Goal: Task Accomplishment & Management: Complete application form

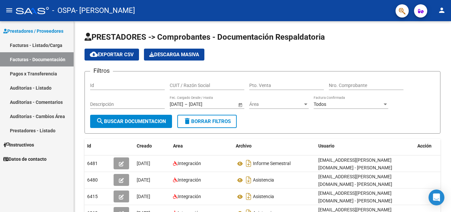
click at [58, 44] on link "Facturas - Listado/Carga" at bounding box center [37, 45] width 74 height 14
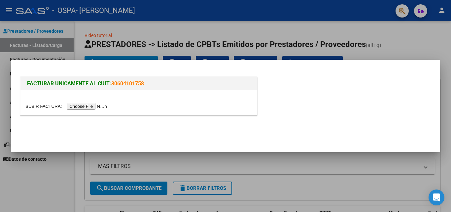
click at [75, 105] on input "file" at bounding box center [67, 106] width 84 height 7
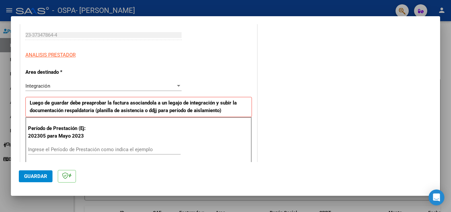
scroll to position [132, 0]
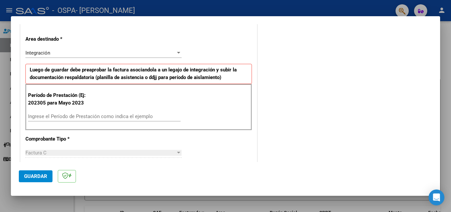
click at [64, 118] on input "Ingrese el Período de Prestación como indica el ejemplo" at bounding box center [104, 116] width 153 height 6
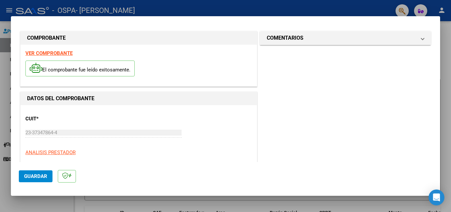
scroll to position [68, 0]
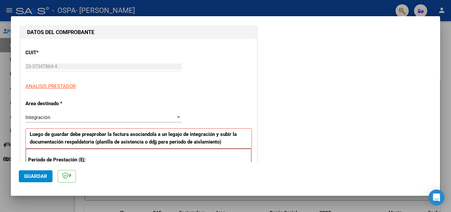
type input "202507"
click at [83, 117] on div "Integración" at bounding box center [100, 117] width 150 height 6
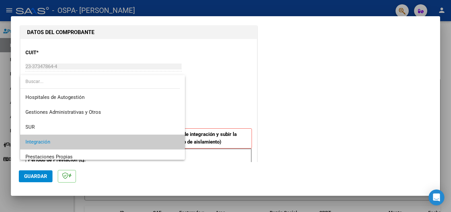
scroll to position [25, 0]
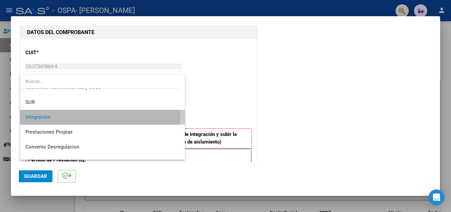
click at [83, 117] on span "Integración" at bounding box center [102, 117] width 154 height 15
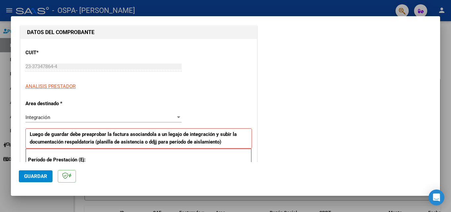
click at [39, 177] on span "Guardar" at bounding box center [35, 176] width 23 height 6
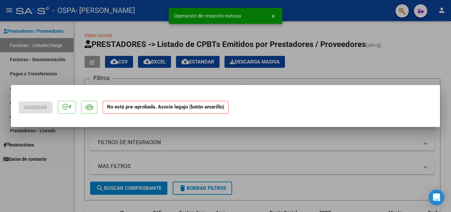
scroll to position [0, 0]
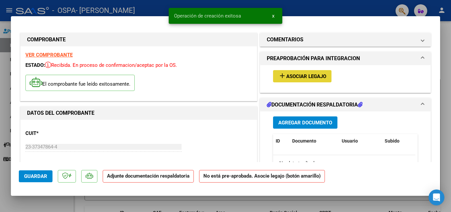
click at [304, 76] on span "Asociar Legajo" at bounding box center [306, 76] width 40 height 6
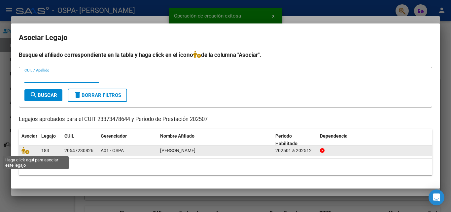
click at [30, 150] on span at bounding box center [26, 150] width 10 height 5
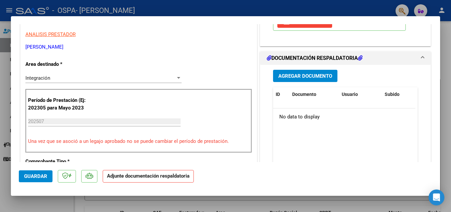
scroll to position [165, 0]
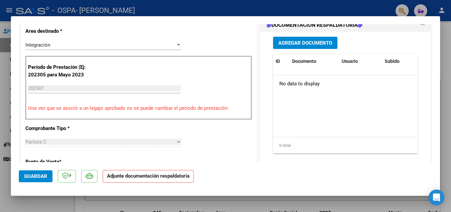
click at [307, 42] on span "Agregar Documento" at bounding box center [305, 43] width 54 height 6
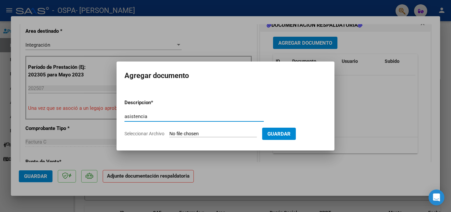
type input "asistencia"
click at [223, 134] on input "Seleccionar Archivo" at bounding box center [212, 134] width 87 height 6
type input "C:\fakepath\asistencia [PERSON_NAME] .pdf"
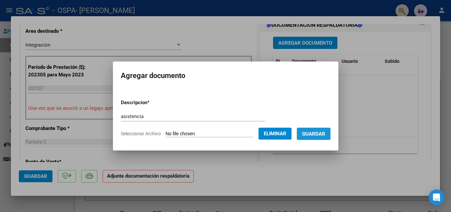
click at [321, 130] on button "Guardar" at bounding box center [314, 133] width 34 height 12
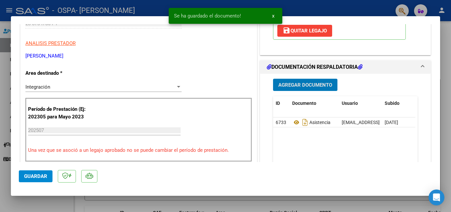
scroll to position [0, 0]
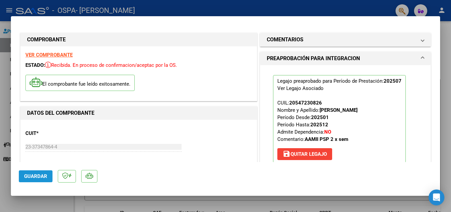
click at [29, 176] on span "Guardar" at bounding box center [35, 176] width 23 height 6
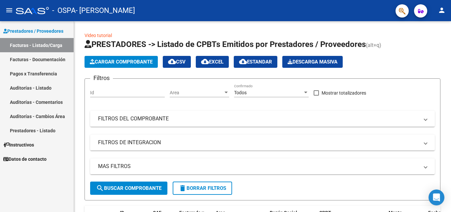
scroll to position [33, 0]
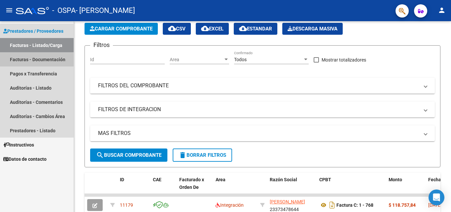
click at [33, 63] on link "Facturas - Documentación" at bounding box center [37, 59] width 74 height 14
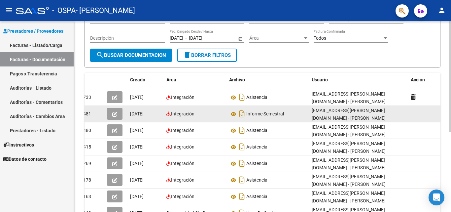
scroll to position [99, 0]
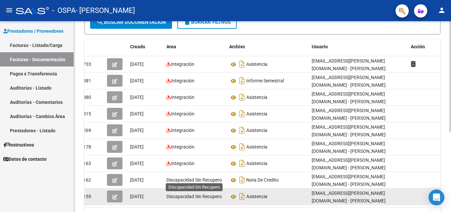
drag, startPoint x: 203, startPoint y: 195, endPoint x: 213, endPoint y: 194, distance: 9.9
click at [213, 194] on span "Discapacidad Sin Recupero" at bounding box center [193, 195] width 55 height 5
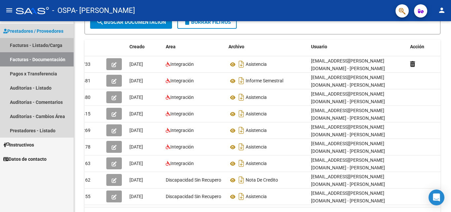
click at [51, 46] on link "Facturas - Listado/Carga" at bounding box center [37, 45] width 74 height 14
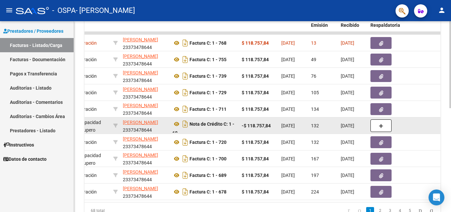
scroll to position [162, 0]
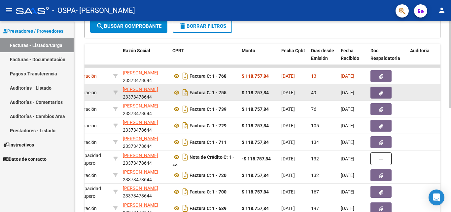
click at [317, 92] on div "49" at bounding box center [323, 93] width 24 height 8
